Goal: Task Accomplishment & Management: Use online tool/utility

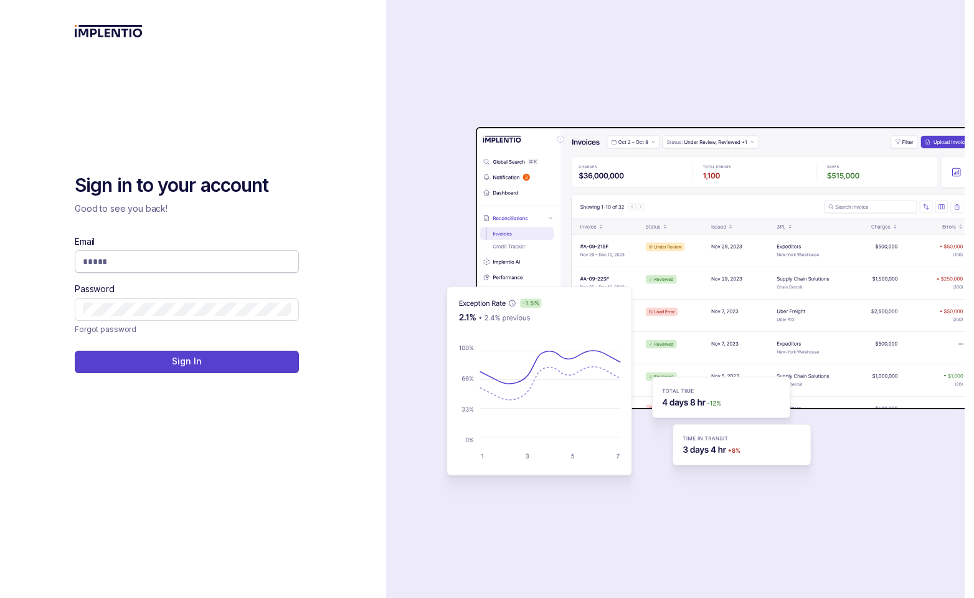
click at [188, 260] on input "Email" at bounding box center [187, 261] width 208 height 12
type input "**********"
